Goal: Task Accomplishment & Management: Manage account settings

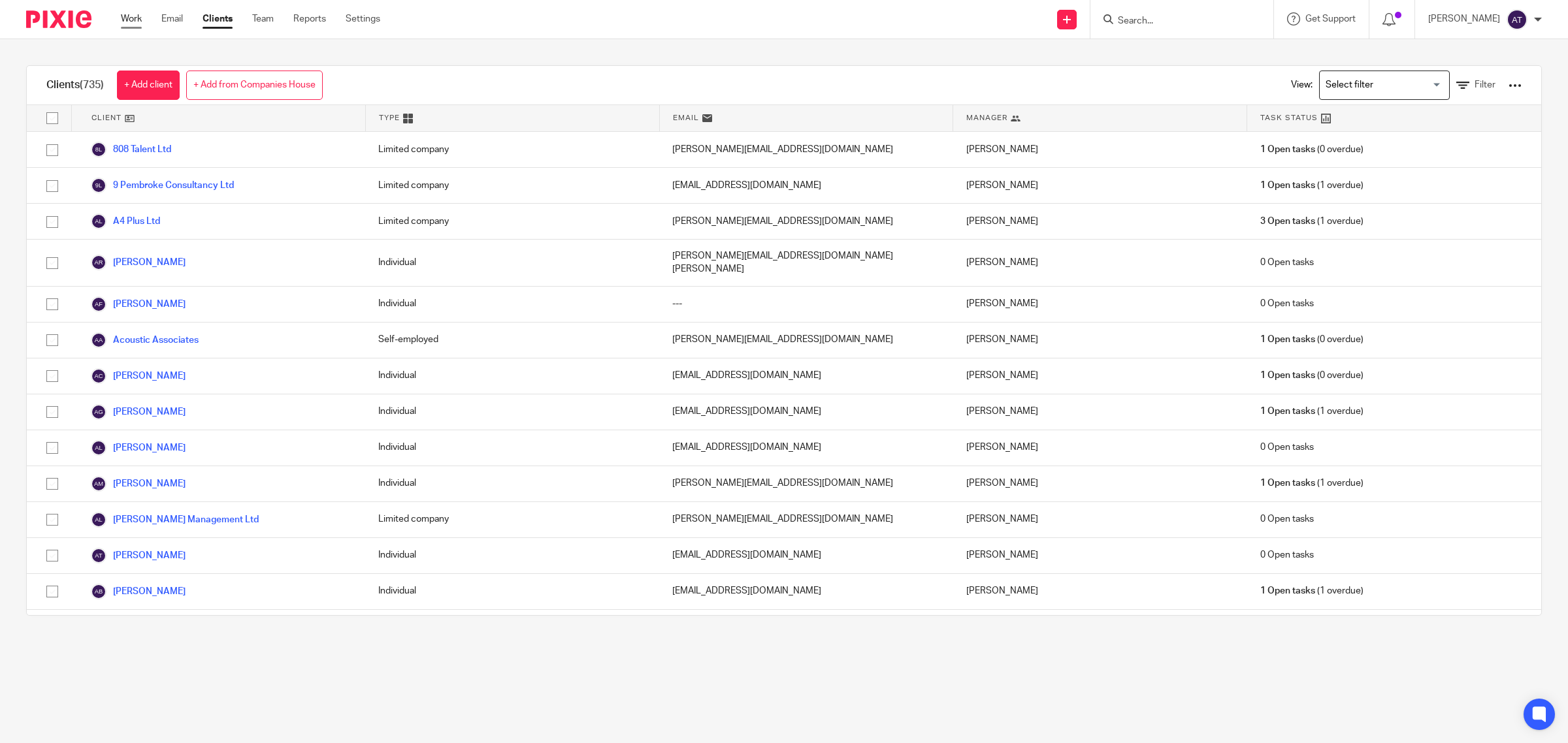
click at [123, 20] on link "Work" at bounding box center [131, 19] width 21 height 13
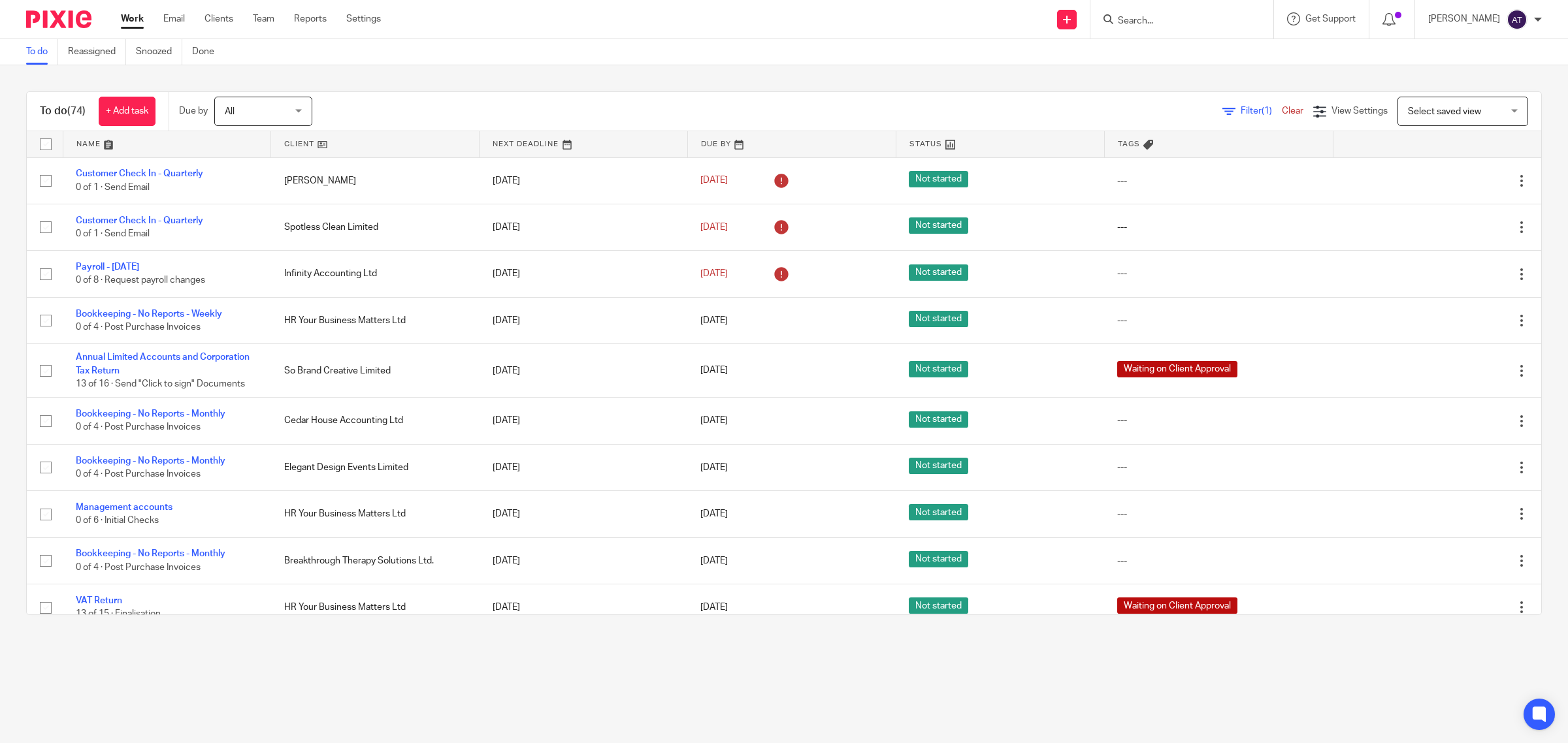
click at [1181, 27] on form at bounding box center [1186, 19] width 139 height 17
click at [1167, 19] on input "Search" at bounding box center [1175, 21] width 118 height 12
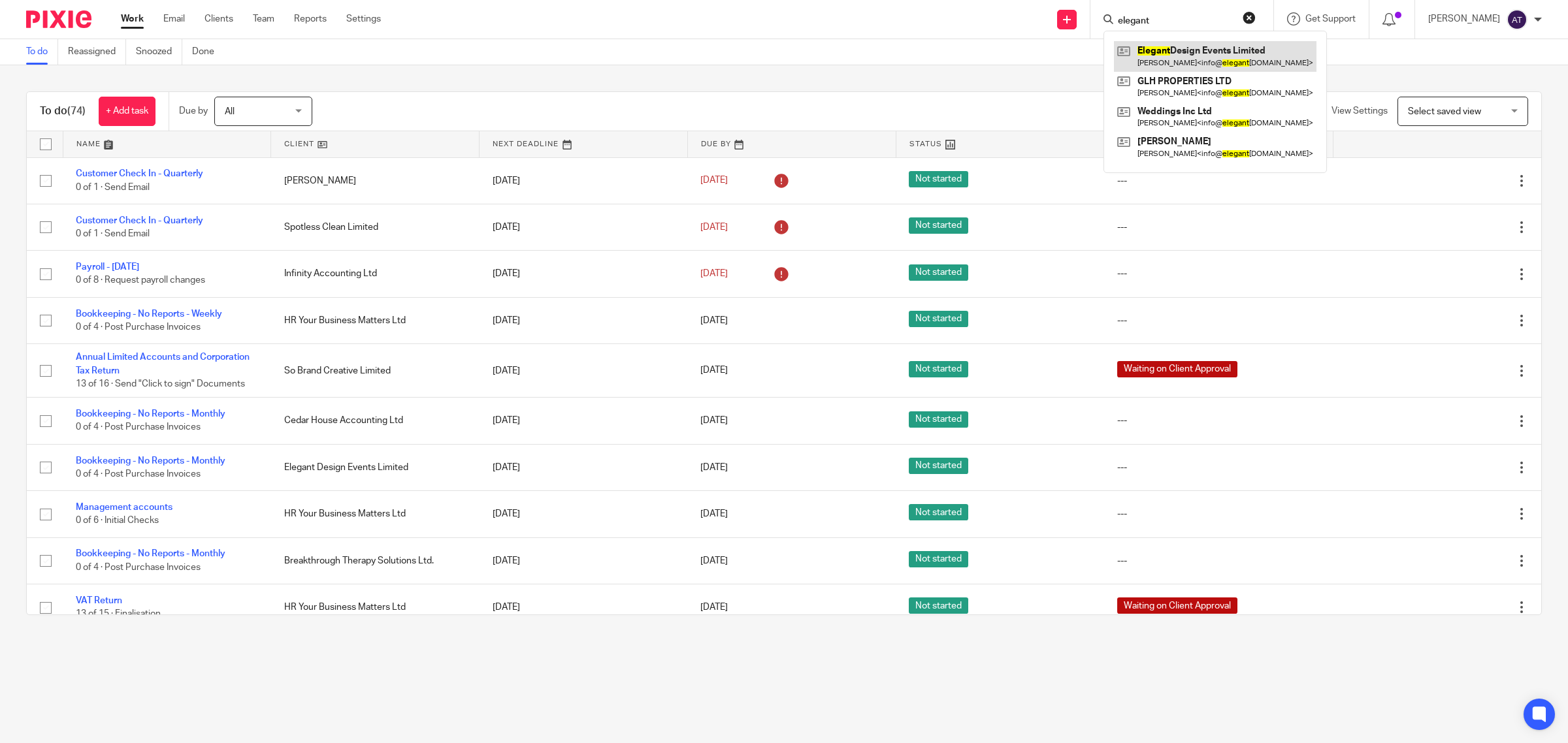
type input "elegant"
click at [1167, 47] on link at bounding box center [1215, 56] width 202 height 30
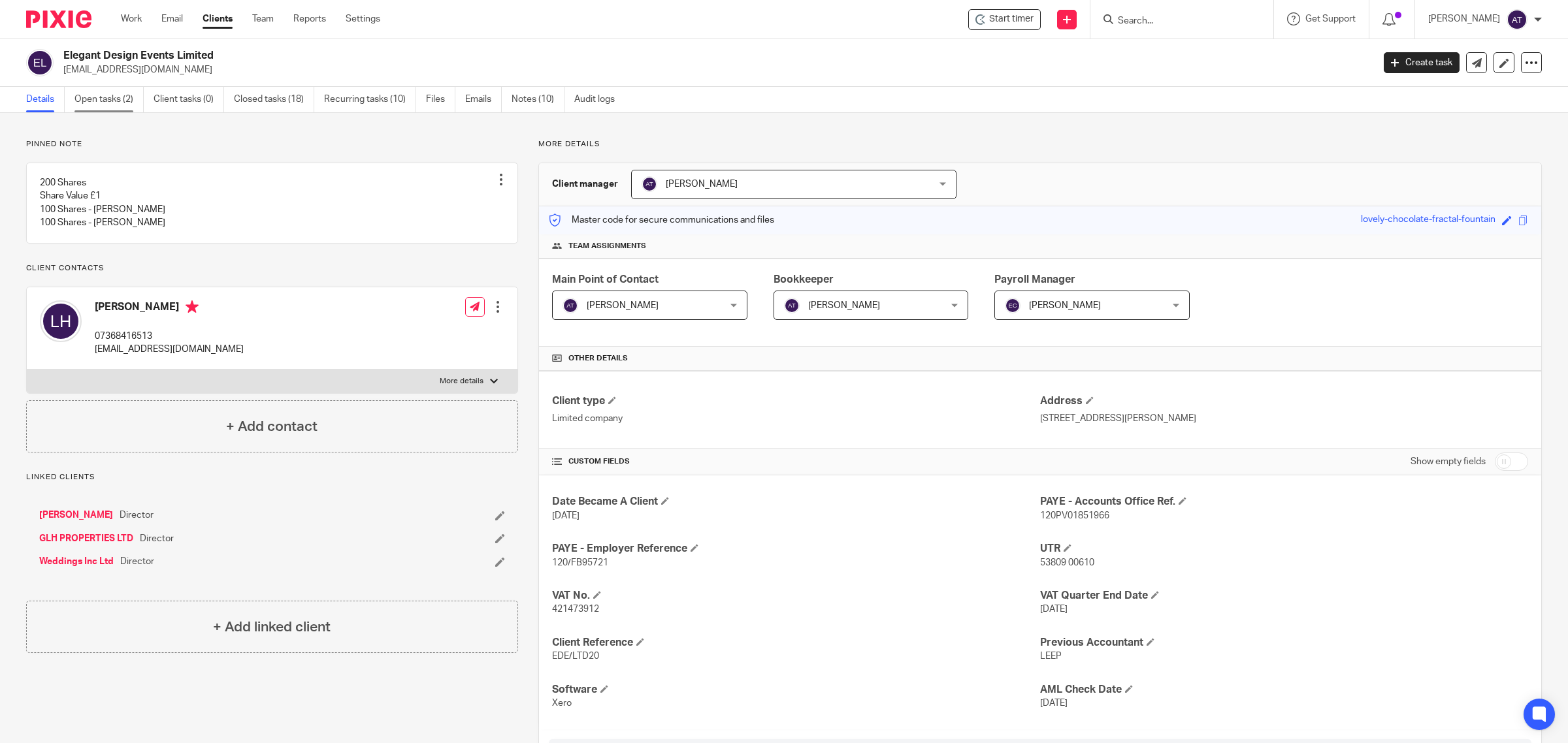
click at [107, 103] on link "Open tasks (2)" at bounding box center [109, 99] width 70 height 25
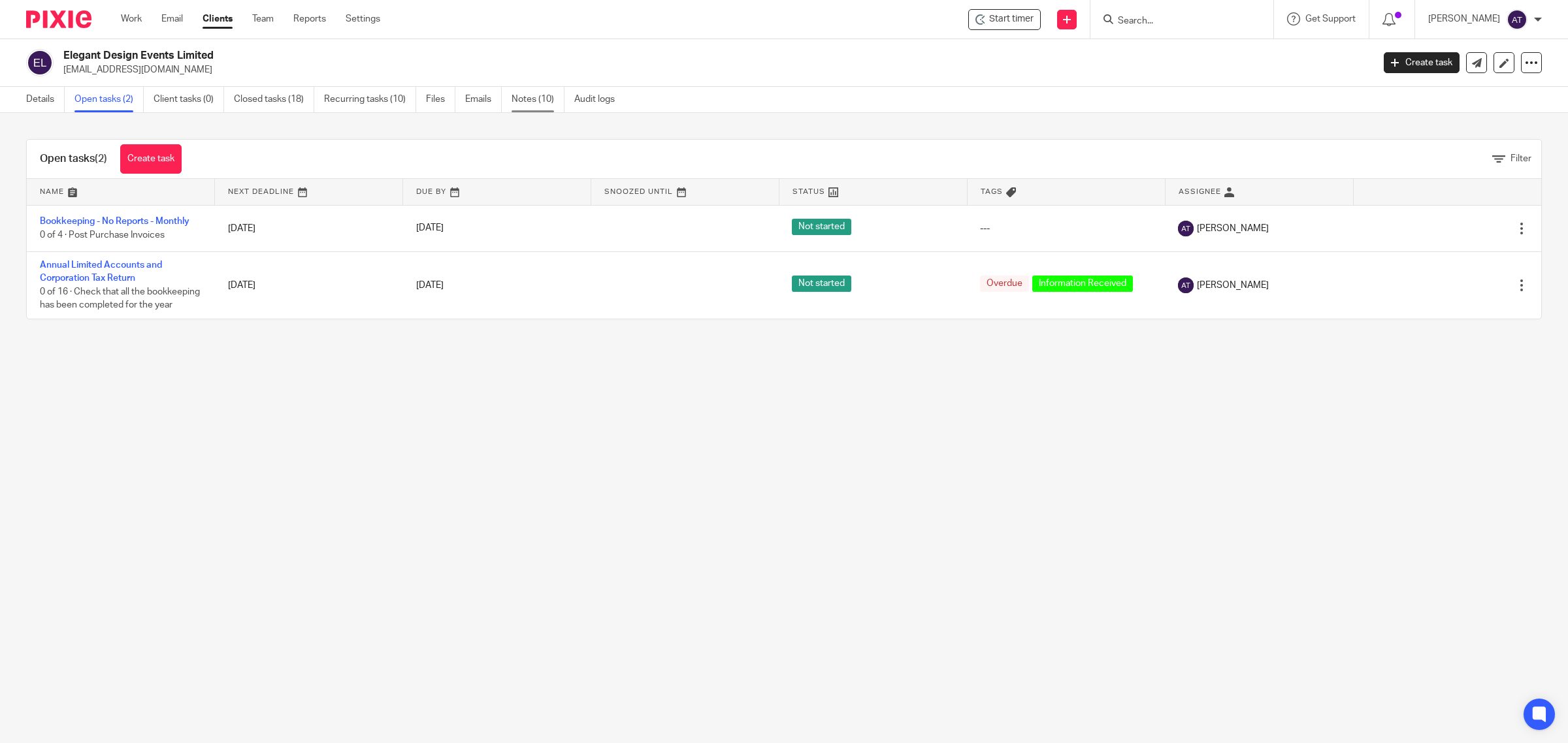
click at [533, 98] on link "Notes (10)" at bounding box center [538, 99] width 53 height 25
